Goal: Find specific page/section: Find specific page/section

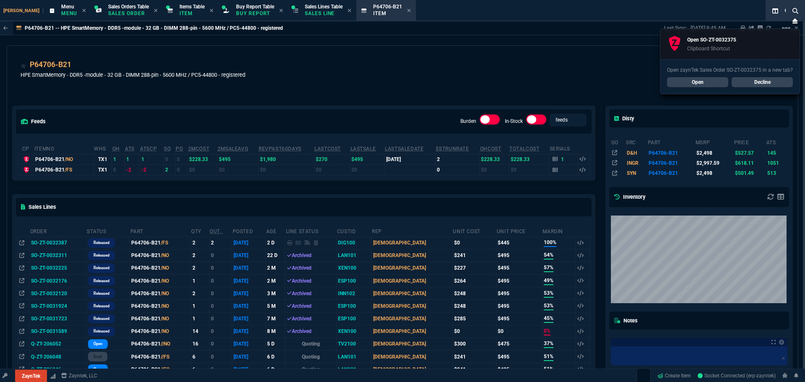
select select "9: OCAM"
click at [699, 82] on link "Open" at bounding box center [697, 82] width 61 height 10
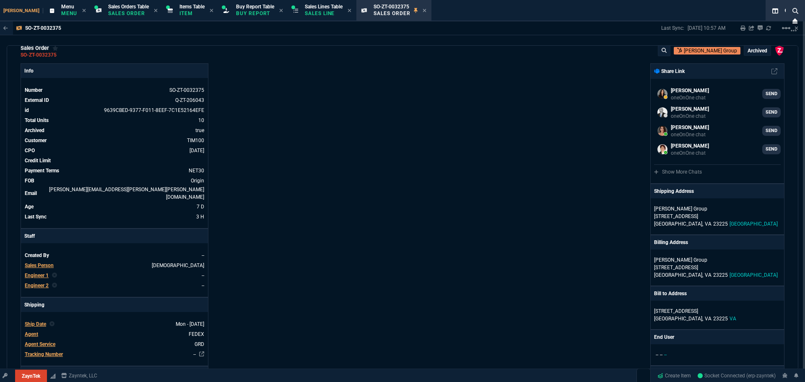
scroll to position [0, 0]
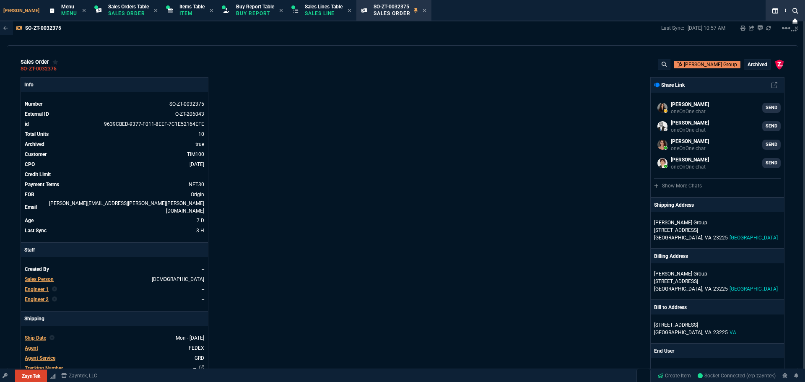
drag, startPoint x: 409, startPoint y: 12, endPoint x: 417, endPoint y: 11, distance: 7.2
click at [423, 12] on icon at bounding box center [425, 10] width 4 height 5
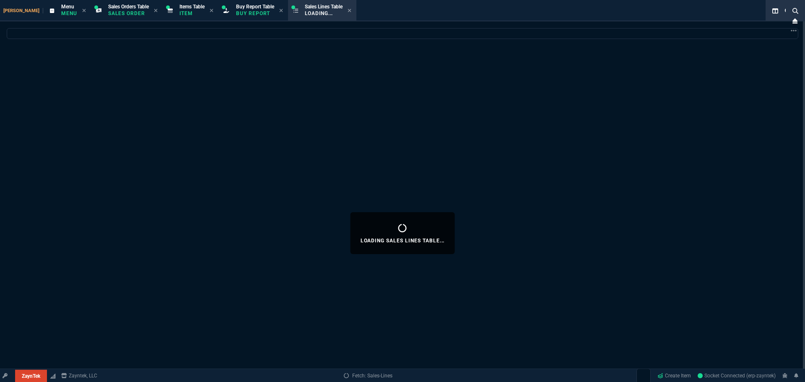
select select
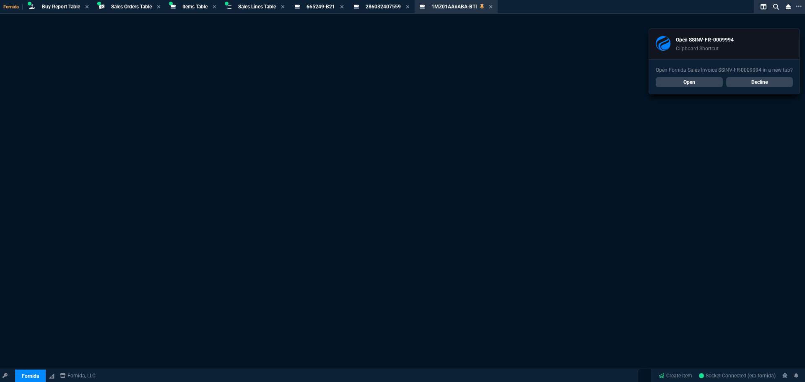
select select "9: OCAM"
click at [493, 7] on icon at bounding box center [491, 6] width 3 height 3
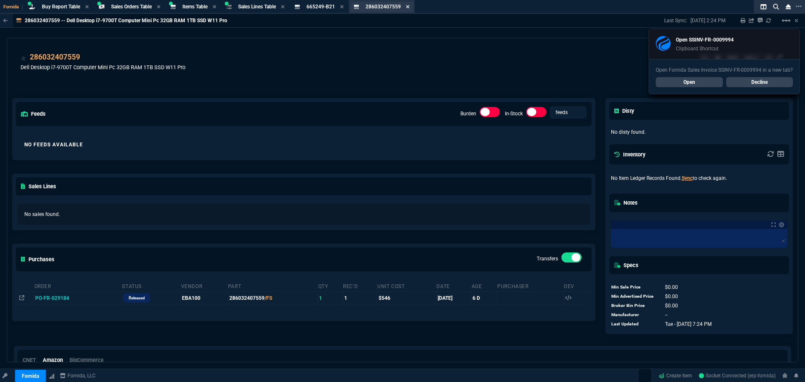
click at [410, 6] on icon at bounding box center [407, 6] width 3 height 3
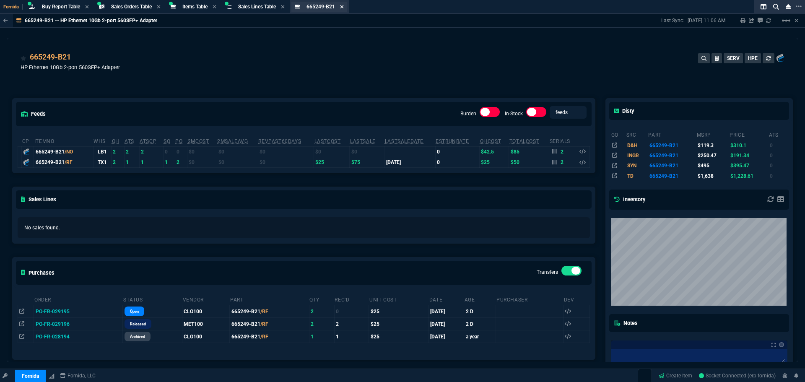
click at [344, 8] on icon at bounding box center [342, 6] width 4 height 5
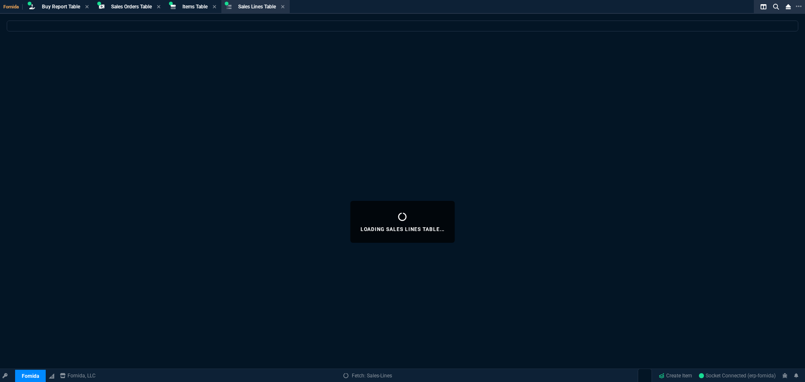
select select
